Goal: Complete application form

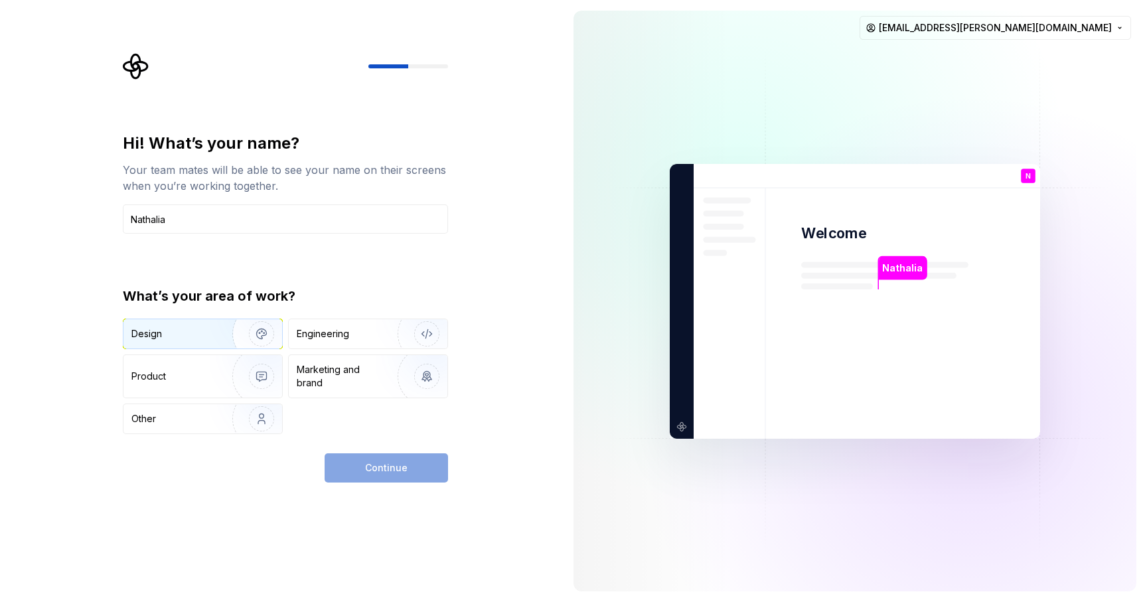
type input "Nathalia"
click at [218, 342] on img "button" at bounding box center [252, 333] width 85 height 89
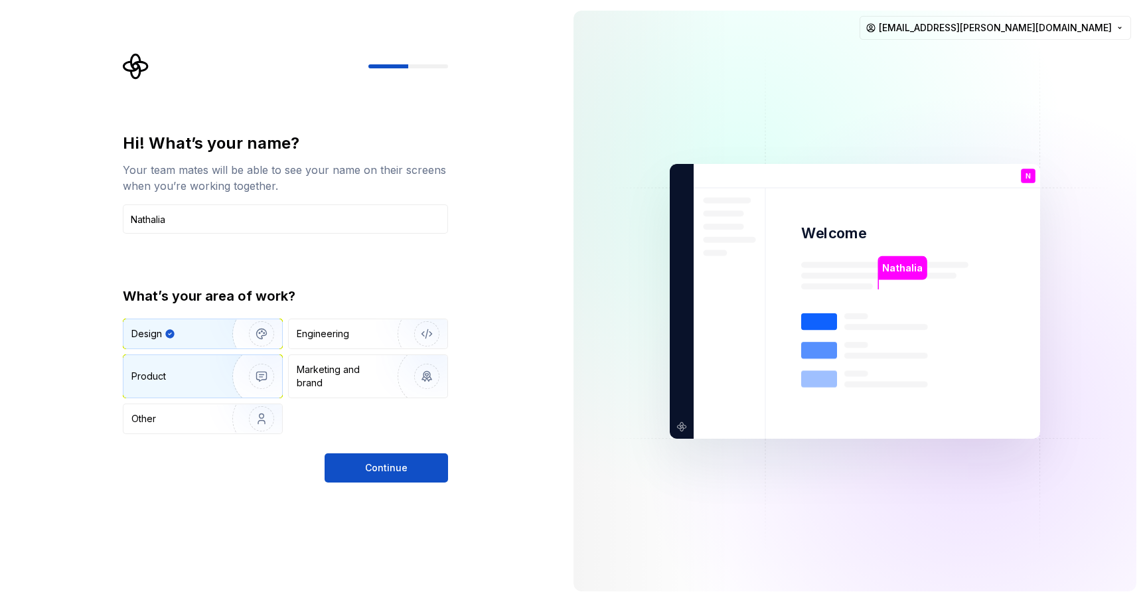
click at [218, 362] on img "button" at bounding box center [252, 376] width 85 height 89
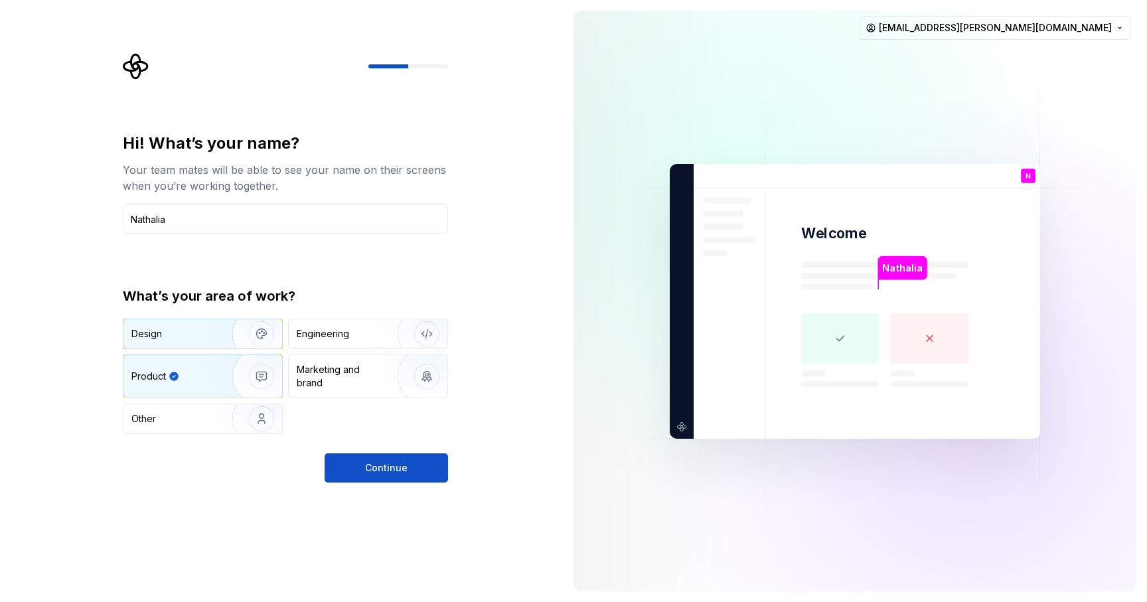
click at [218, 334] on img "button" at bounding box center [252, 333] width 85 height 89
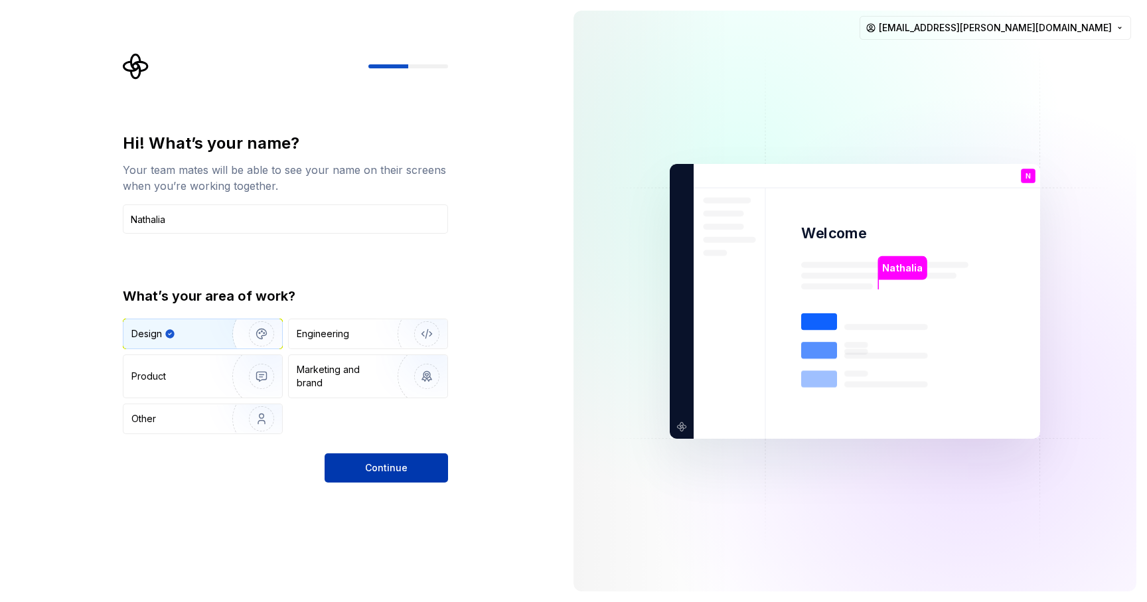
click at [398, 463] on span "Continue" at bounding box center [386, 467] width 42 height 13
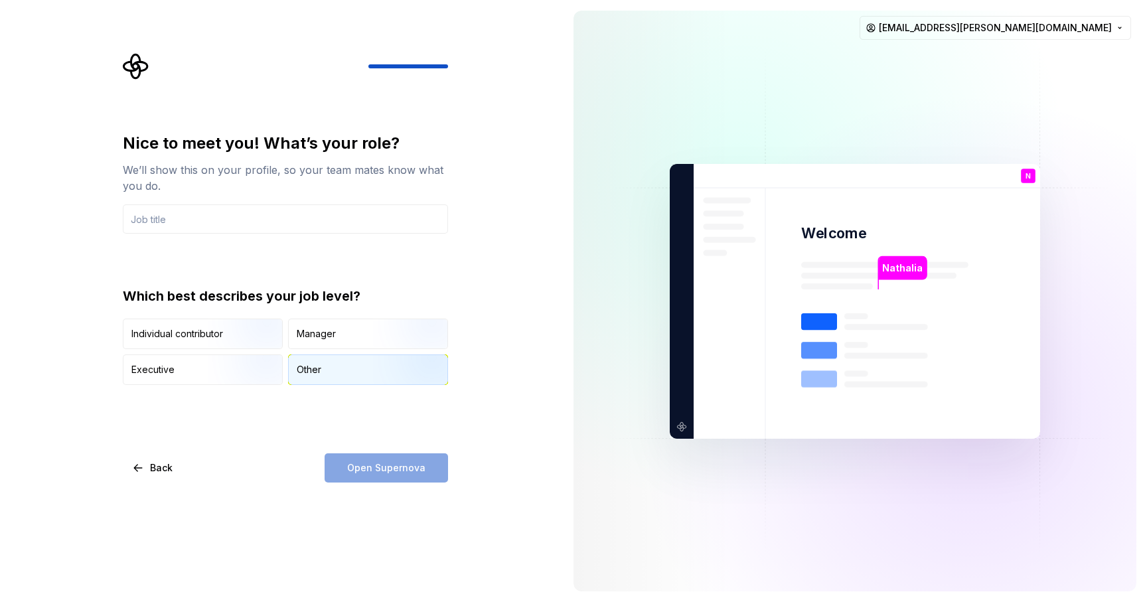
click at [324, 367] on div "Other" at bounding box center [368, 369] width 159 height 29
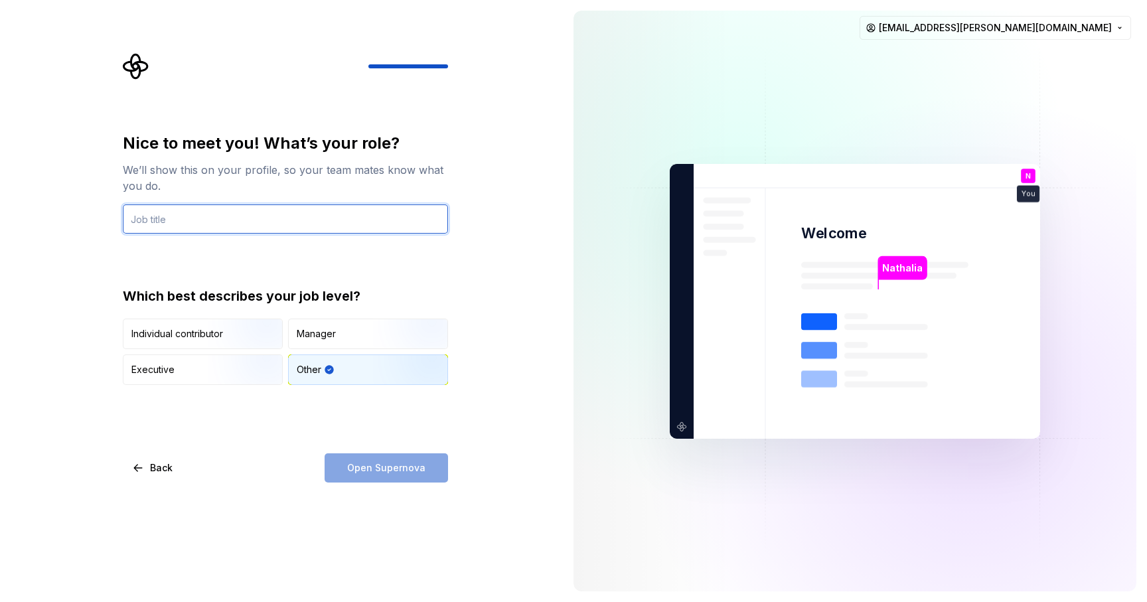
click at [245, 218] on input "text" at bounding box center [285, 218] width 325 height 29
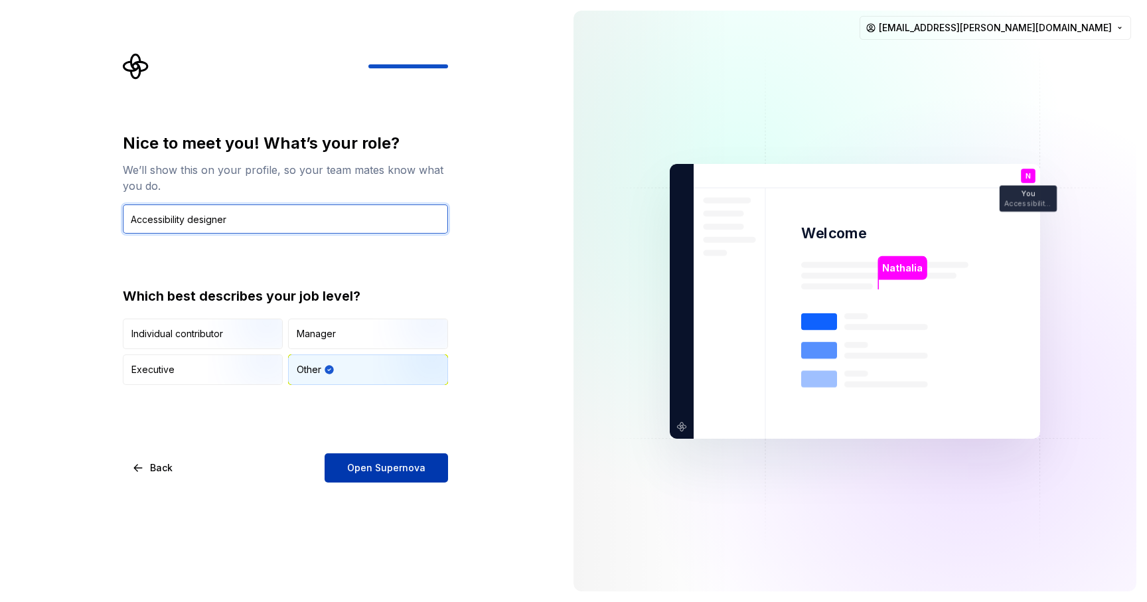
type input "Accessibility designer"
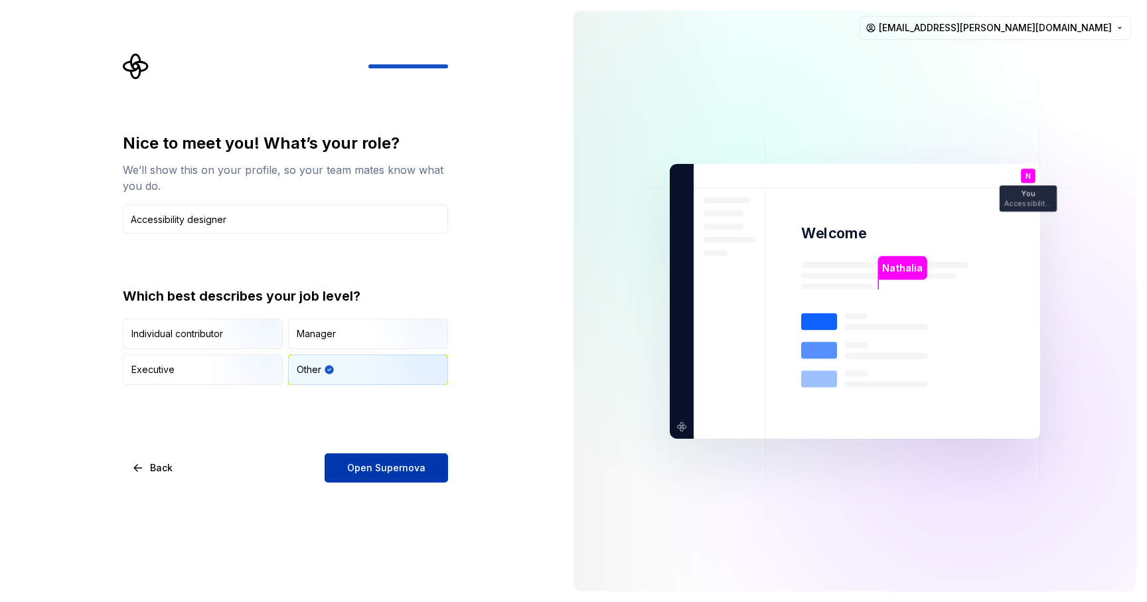
click at [413, 474] on button "Open Supernova" at bounding box center [385, 467] width 123 height 29
